Goal: Book appointment/travel/reservation

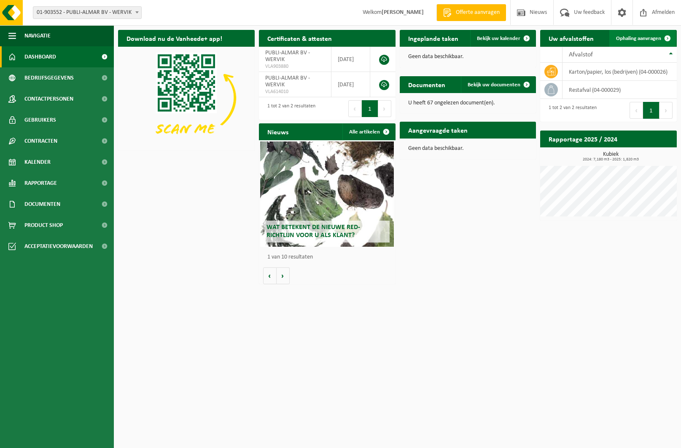
click at [641, 37] on span "Ophaling aanvragen" at bounding box center [638, 38] width 45 height 5
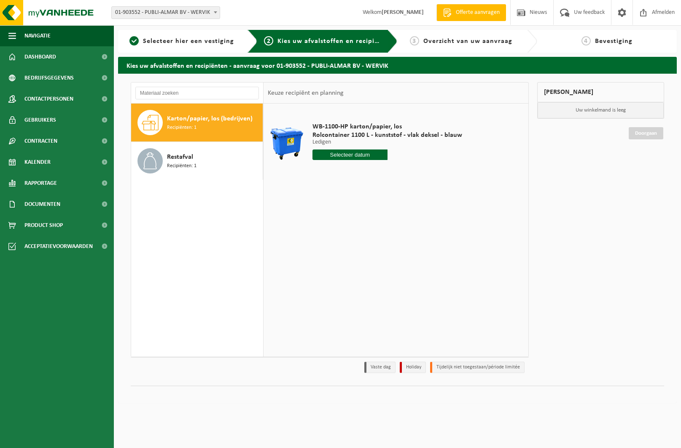
click at [338, 155] on input "text" at bounding box center [349, 155] width 75 height 11
click at [408, 175] on icon at bounding box center [408, 174] width 2 height 4
click at [320, 203] on div "1" at bounding box center [320, 202] width 15 height 13
type input "Van 2025-09-01"
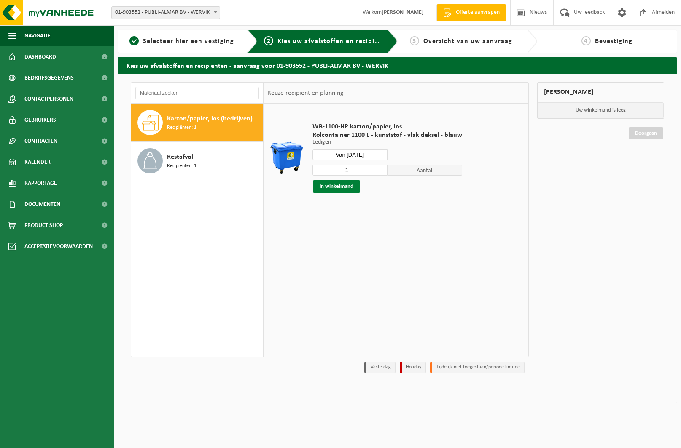
click at [346, 188] on button "In winkelmand" at bounding box center [336, 186] width 46 height 13
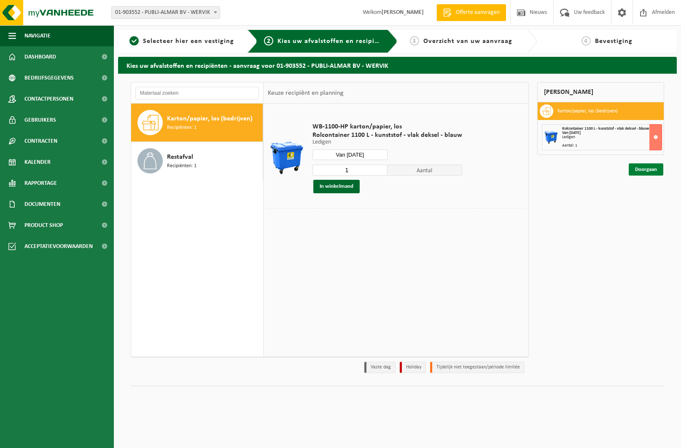
click at [643, 166] on link "Doorgaan" at bounding box center [645, 169] width 35 height 12
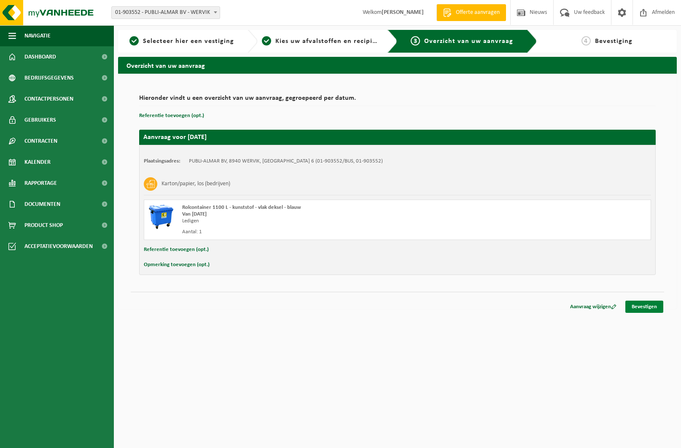
click at [647, 305] on link "Bevestigen" at bounding box center [644, 307] width 38 height 12
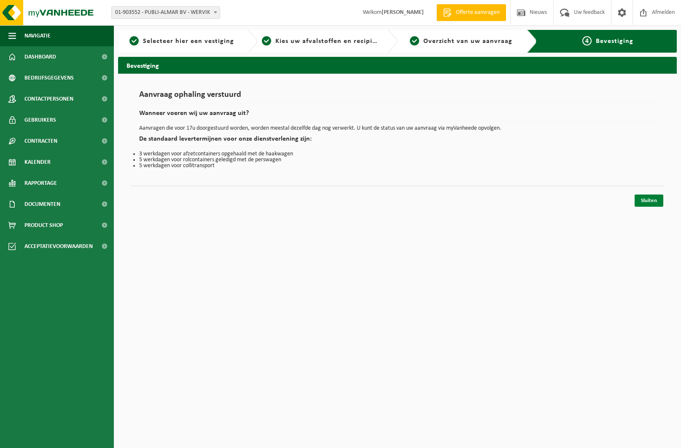
click at [651, 198] on link "Sluiten" at bounding box center [648, 201] width 29 height 12
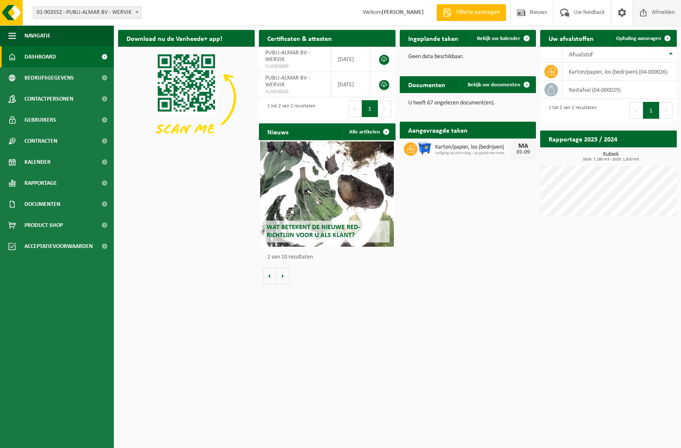
click at [666, 13] on span "Afmelden" at bounding box center [662, 12] width 27 height 25
